Goal: Navigation & Orientation: Find specific page/section

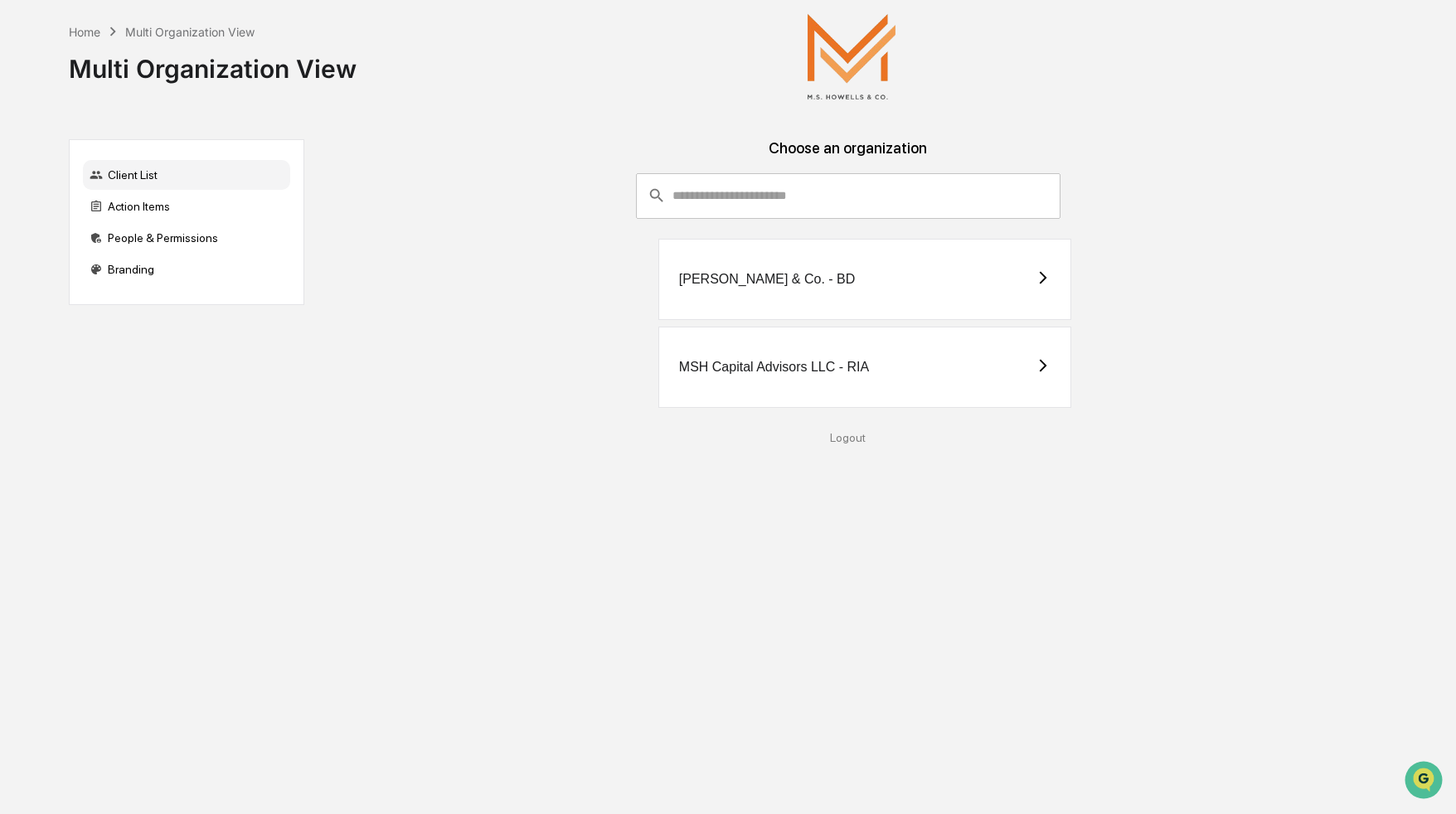
click at [833, 376] on div "MSH Capital Advisors LLC - RIA" at bounding box center [865, 367] width 413 height 81
click at [929, 286] on div "[PERSON_NAME] & Co. - BD" at bounding box center [865, 279] width 413 height 81
